Goal: Information Seeking & Learning: Learn about a topic

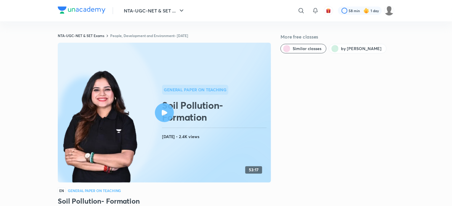
click at [185, 35] on link "People, Development and Environment- [DATE]" at bounding box center [149, 35] width 78 height 5
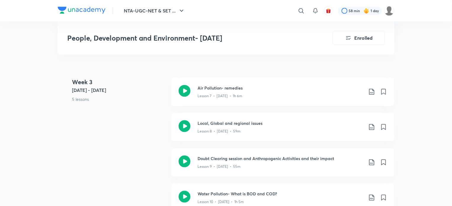
scroll to position [472, 0]
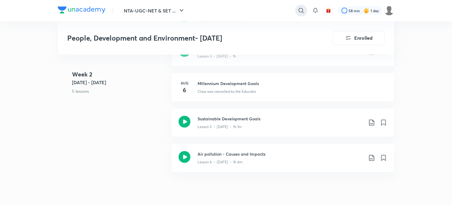
click at [300, 11] on icon at bounding box center [301, 10] width 7 height 7
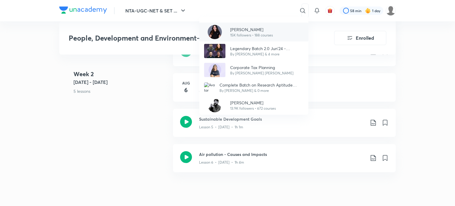
click at [257, 27] on p "[PERSON_NAME]" at bounding box center [251, 29] width 43 height 6
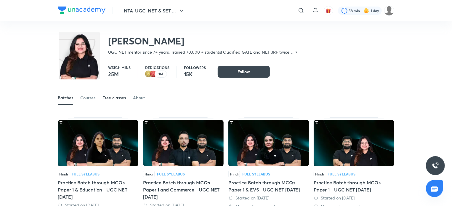
click at [122, 97] on div "Free classes" at bounding box center [114, 98] width 23 height 6
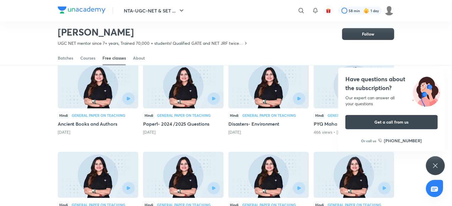
scroll to position [149, 0]
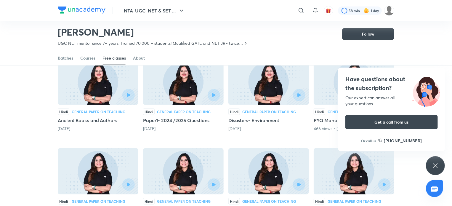
click at [434, 167] on icon at bounding box center [435, 165] width 4 height 4
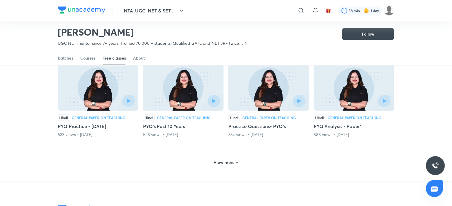
scroll to position [235, 0]
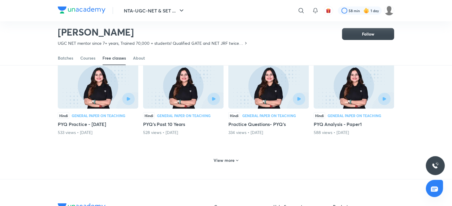
click at [233, 160] on h6 "View more" at bounding box center [224, 160] width 21 height 6
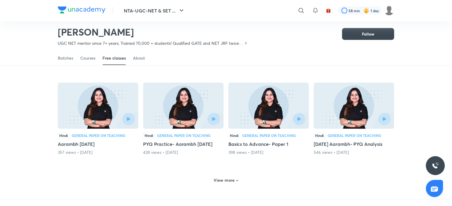
scroll to position [483, 0]
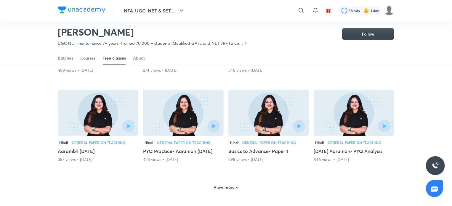
click at [227, 191] on h6 "View more" at bounding box center [224, 188] width 21 height 6
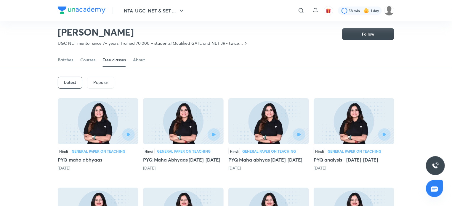
scroll to position [0, 0]
